Goal: Task Accomplishment & Management: Manage account settings

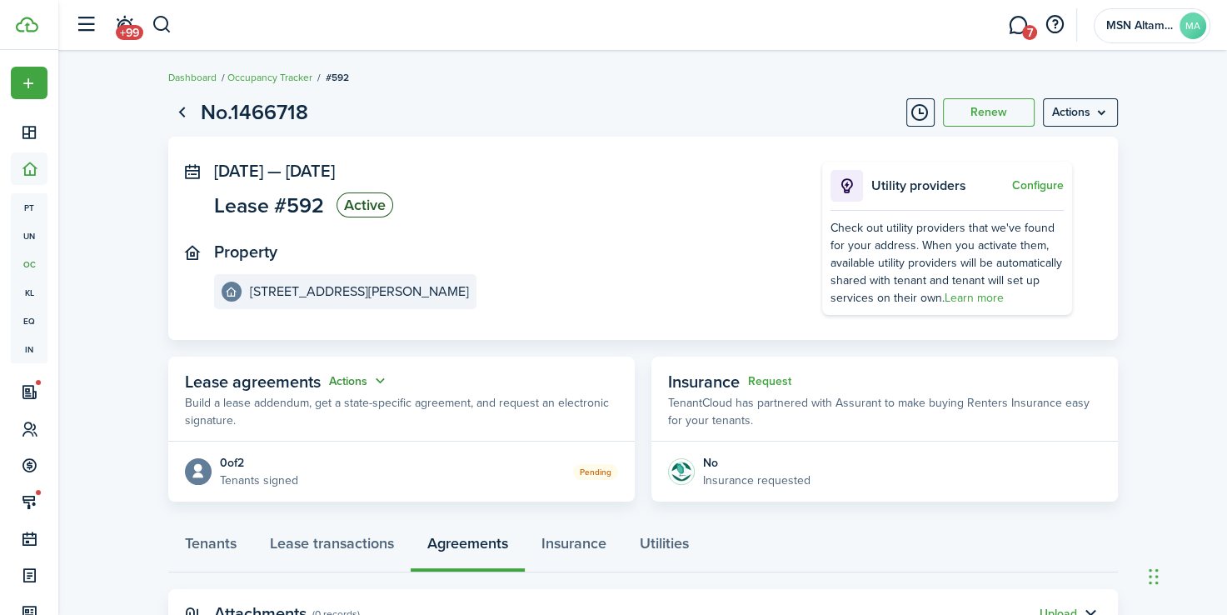
click at [380, 374] on button "Actions" at bounding box center [359, 381] width 60 height 19
click at [319, 407] on link "Edit" at bounding box center [317, 413] width 146 height 29
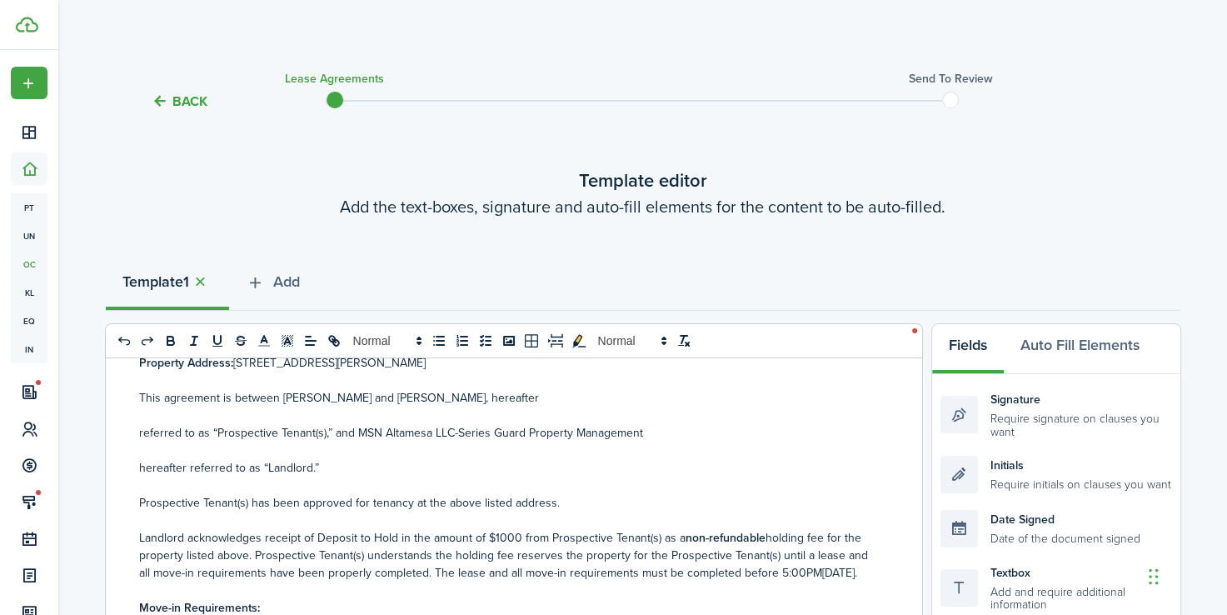
scroll to position [133, 0]
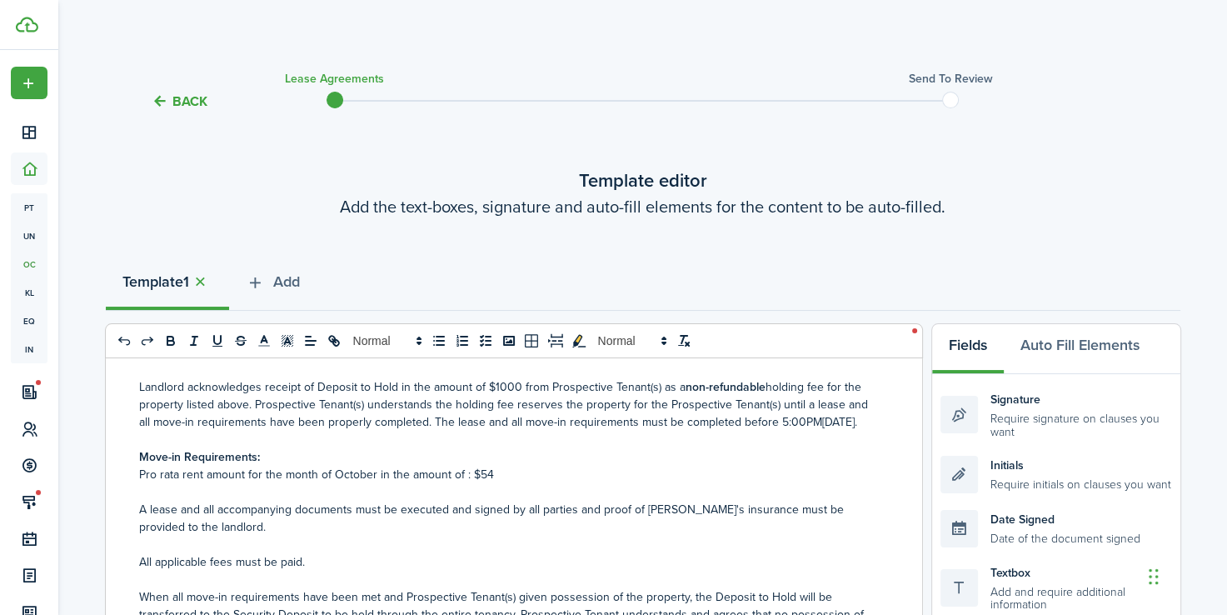
scroll to position [285, 0]
drag, startPoint x: 372, startPoint y: 488, endPoint x: 330, endPoint y: 487, distance: 42.5
click at [330, 482] on p "Pro rata rent amount for the month of October in the amount of : $54" at bounding box center [507, 472] width 737 height 17
click at [510, 482] on p "Pro rata rent amount for the month of November in the amount of : $54" at bounding box center [507, 472] width 737 height 17
click at [492, 482] on p "Pro rata rent amount for the month of November in the amount of : $1690.00" at bounding box center [507, 472] width 737 height 17
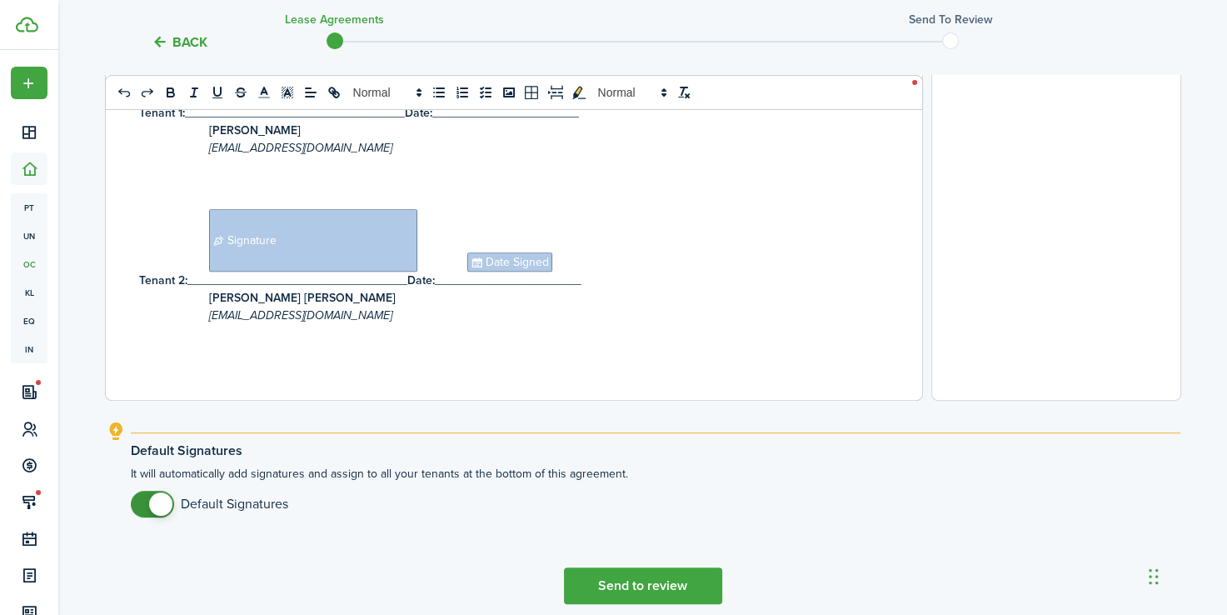
scroll to position [680, 0]
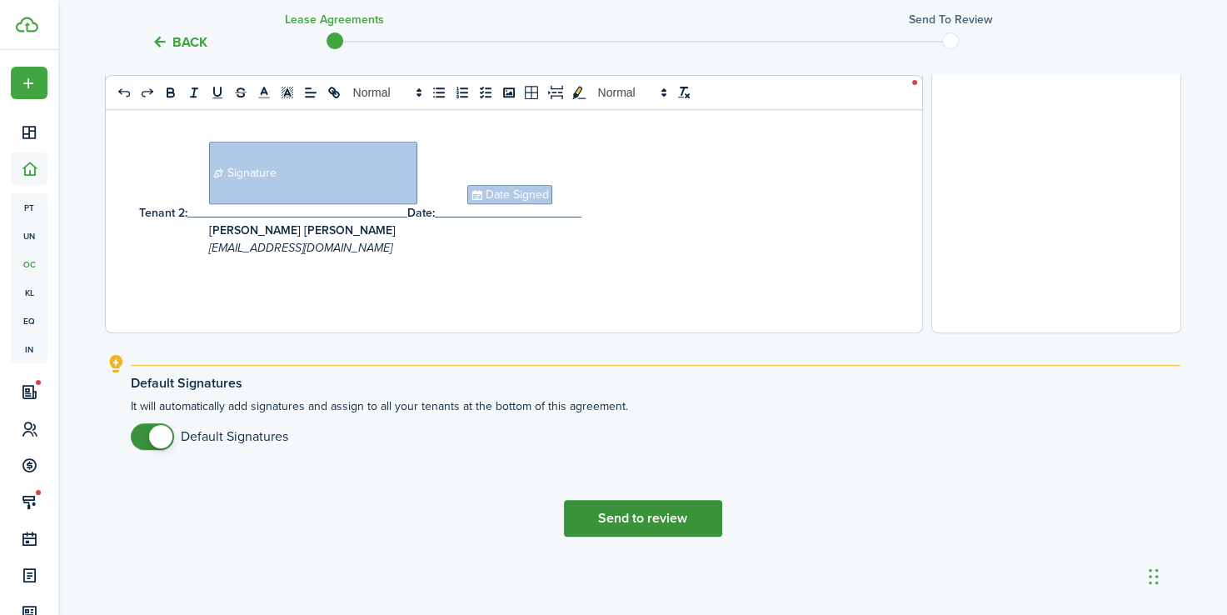
click at [621, 528] on button "Send to review" at bounding box center [643, 518] width 158 height 37
